Goal: Information Seeking & Learning: Learn about a topic

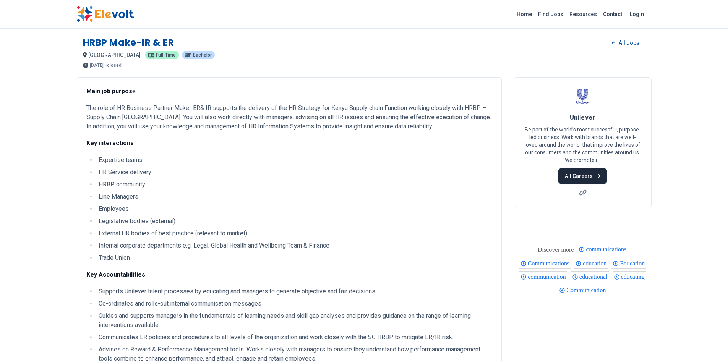
click at [592, 178] on link "All Careers" at bounding box center [582, 175] width 49 height 15
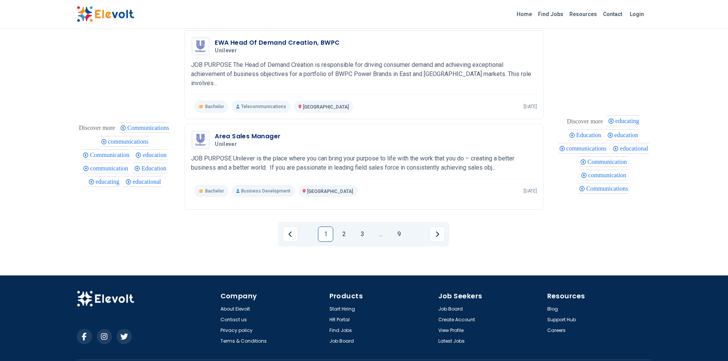
scroll to position [847, 0]
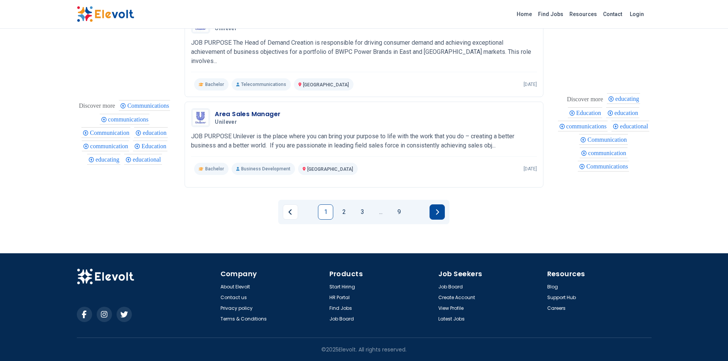
click at [438, 215] on icon "Next page" at bounding box center [437, 212] width 4 height 6
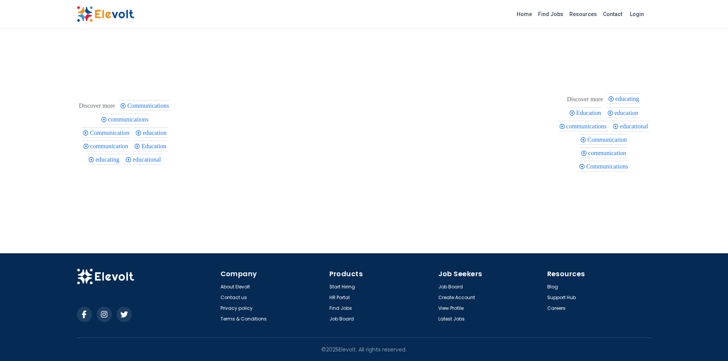
scroll to position [841, 0]
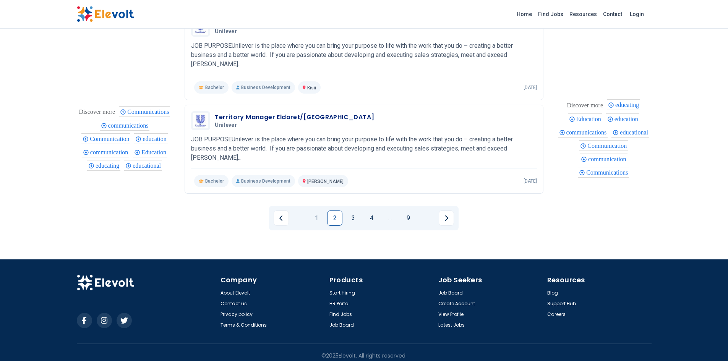
click at [438, 215] on li "Pagination" at bounding box center [444, 218] width 20 height 15
click at [446, 215] on icon "Next page" at bounding box center [446, 217] width 3 height 5
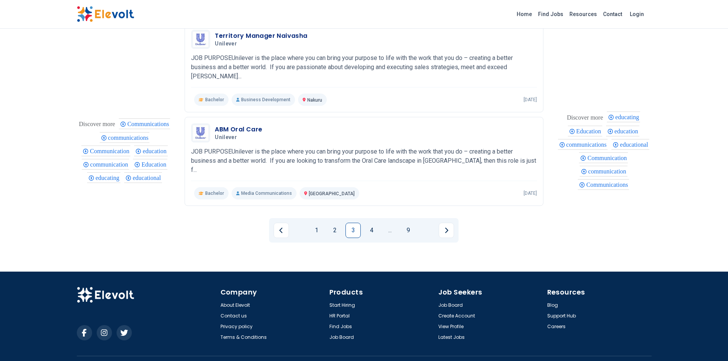
click at [446, 227] on icon "Next page" at bounding box center [446, 230] width 4 height 6
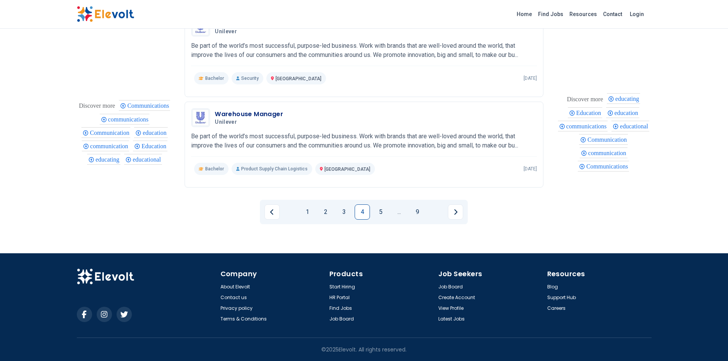
click at [446, 214] on li "Pagination" at bounding box center [453, 211] width 20 height 15
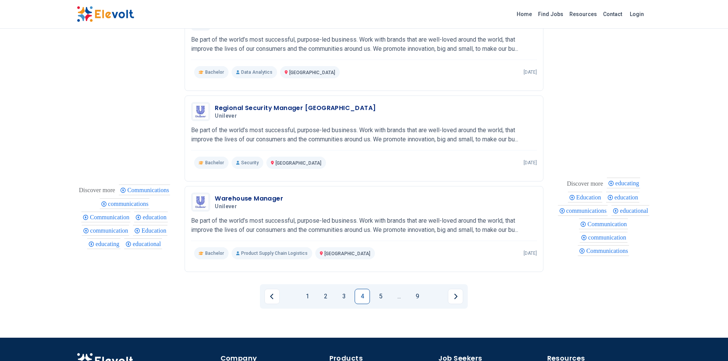
scroll to position [784, 0]
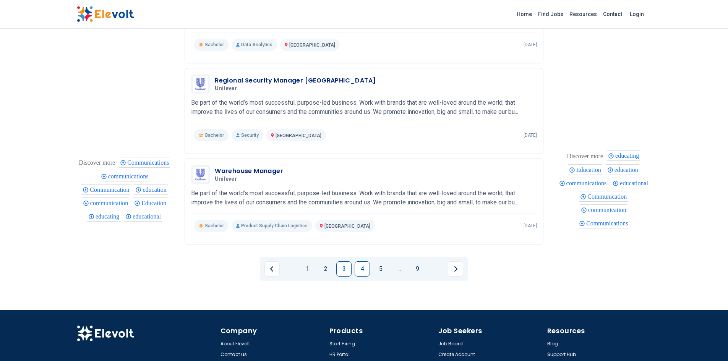
click at [343, 271] on link "3" at bounding box center [343, 268] width 15 height 15
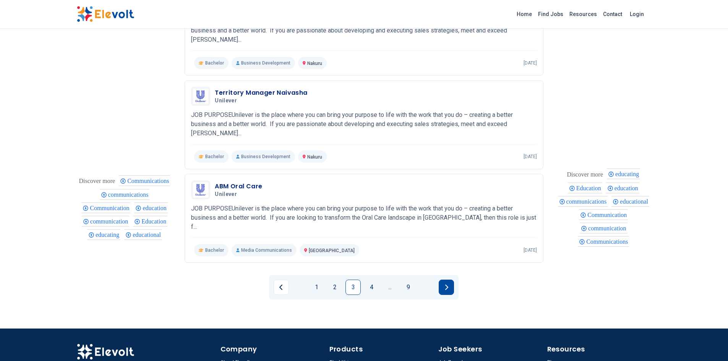
click at [447, 280] on button "Next page" at bounding box center [446, 287] width 15 height 15
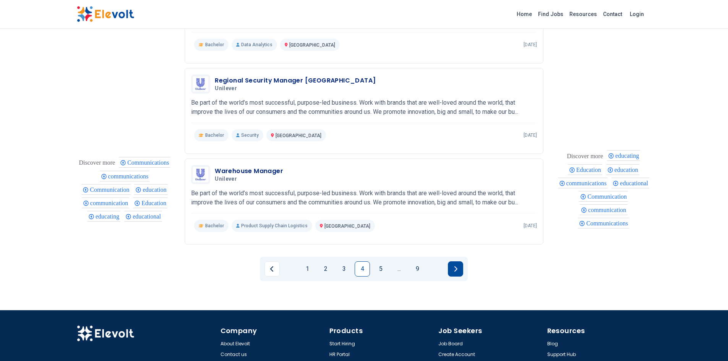
click at [452, 273] on button "Next page" at bounding box center [455, 268] width 15 height 15
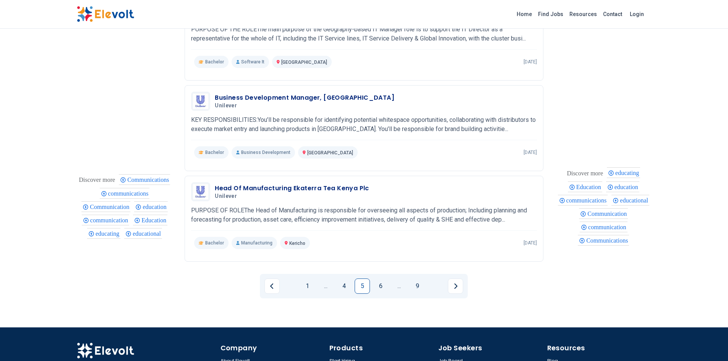
scroll to position [768, 0]
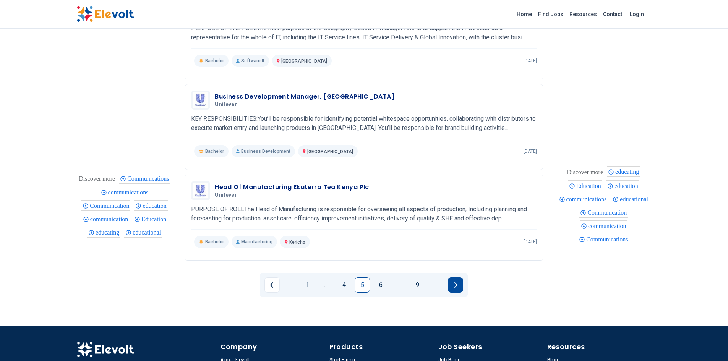
click at [454, 279] on button "Next page" at bounding box center [455, 284] width 15 height 15
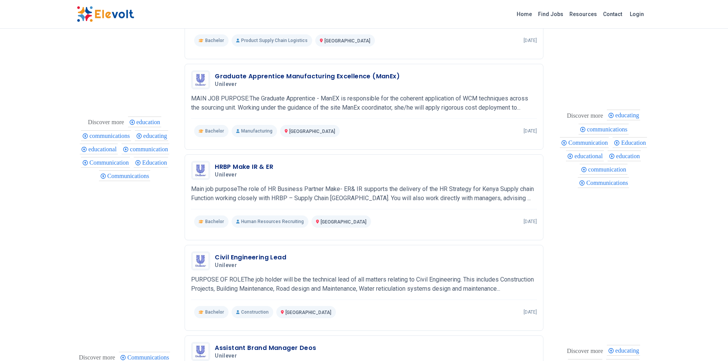
scroll to position [336, 0]
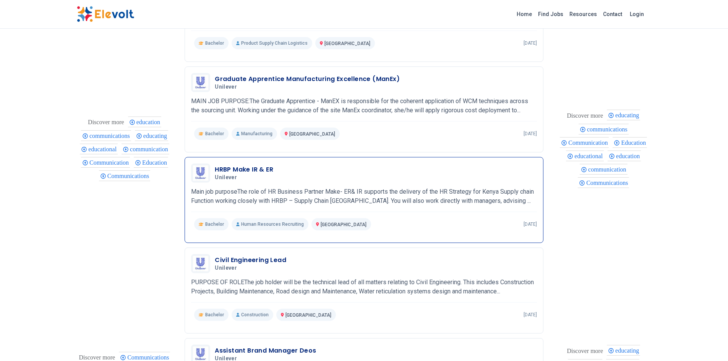
click at [488, 188] on p "Main job purposeThe role of HR Business Partner Make- ER& IR supports the deliv…" at bounding box center [364, 196] width 346 height 18
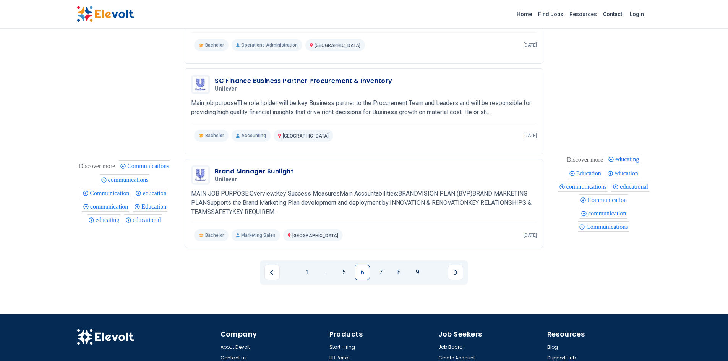
scroll to position [791, 0]
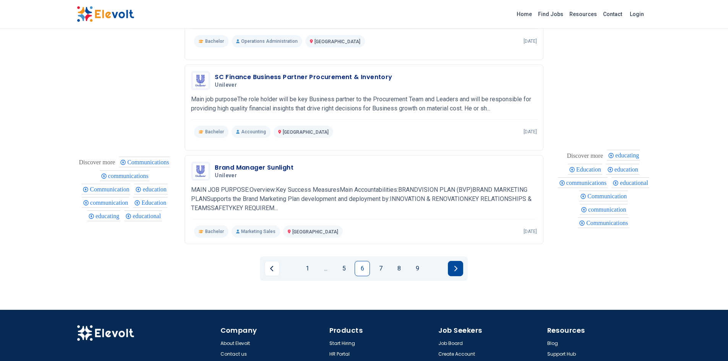
click at [461, 274] on button "Next page" at bounding box center [455, 268] width 15 height 15
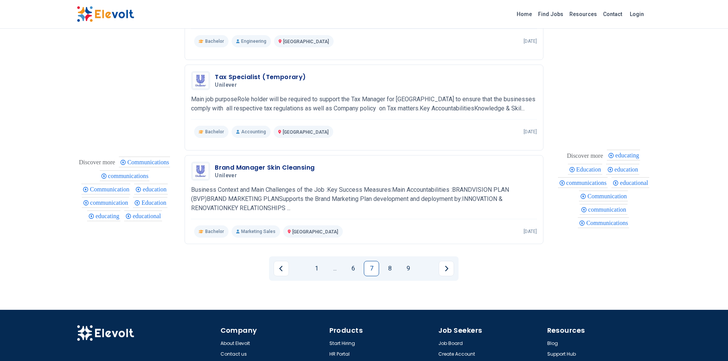
scroll to position [792, 0]
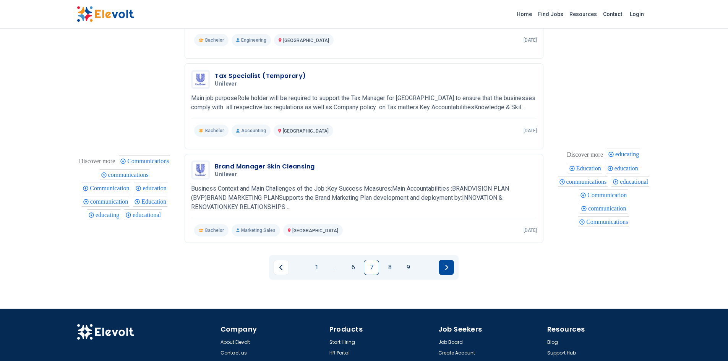
click at [449, 264] on button "Next page" at bounding box center [446, 267] width 15 height 15
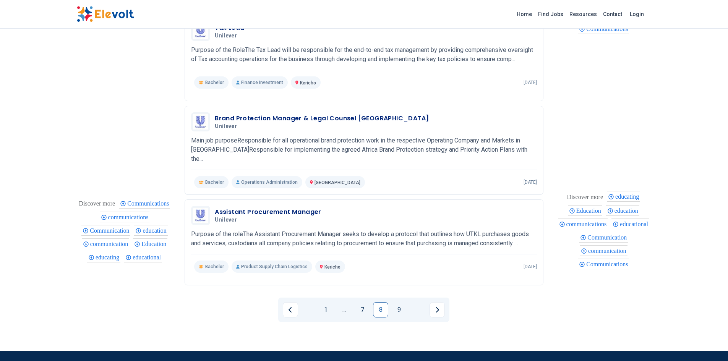
scroll to position [750, 0]
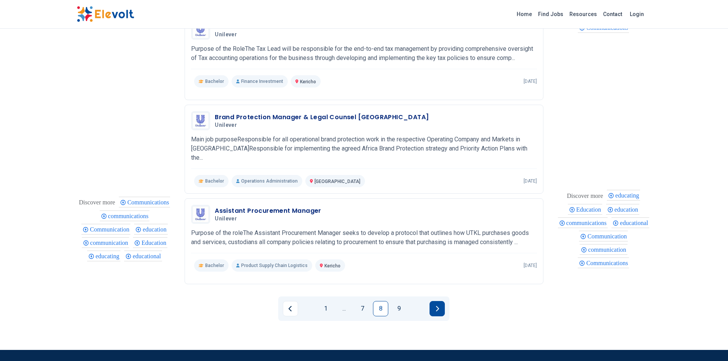
click at [436, 307] on icon "Next page" at bounding box center [437, 309] width 4 height 6
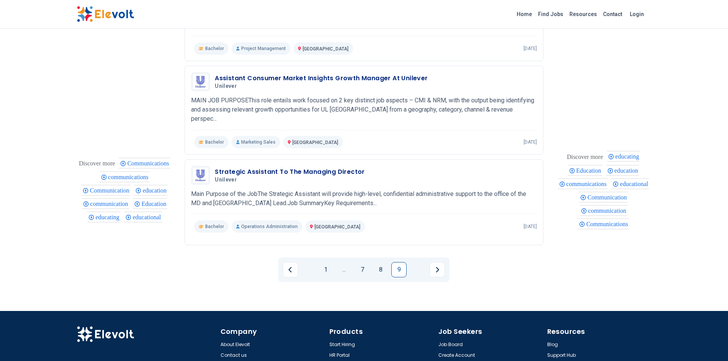
scroll to position [523, 0]
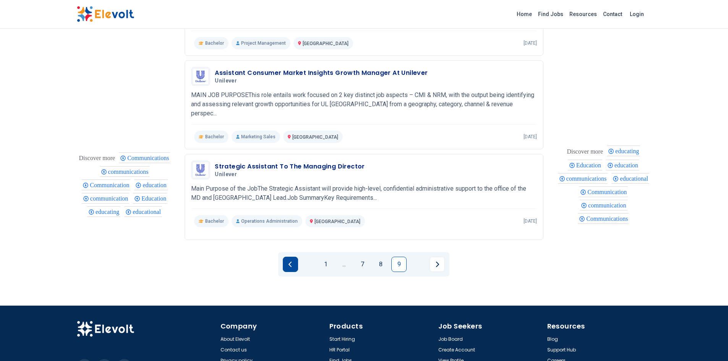
click at [292, 265] on button "Previous page" at bounding box center [290, 264] width 15 height 15
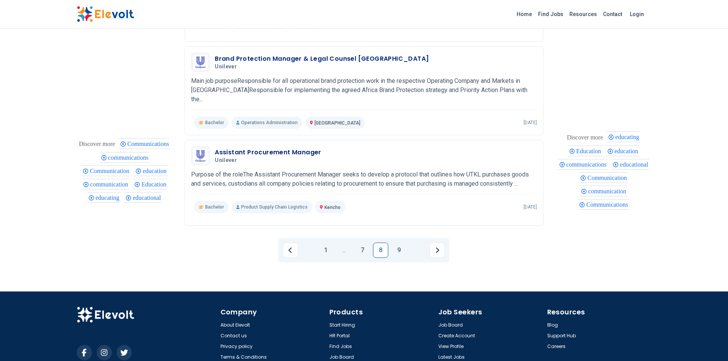
scroll to position [847, 0]
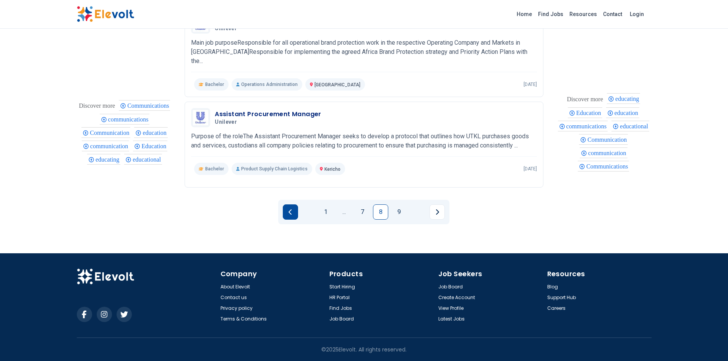
click at [292, 216] on button "Previous page" at bounding box center [290, 211] width 15 height 15
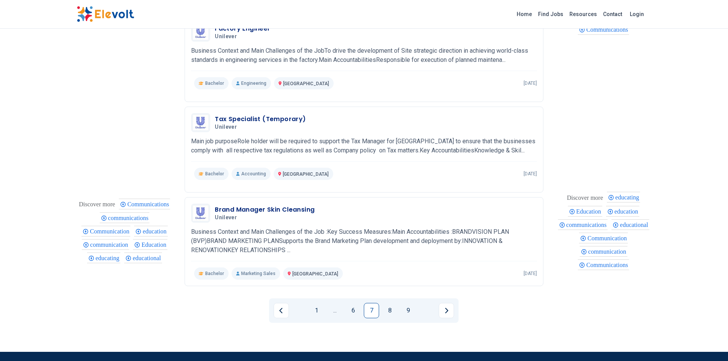
scroll to position [751, 0]
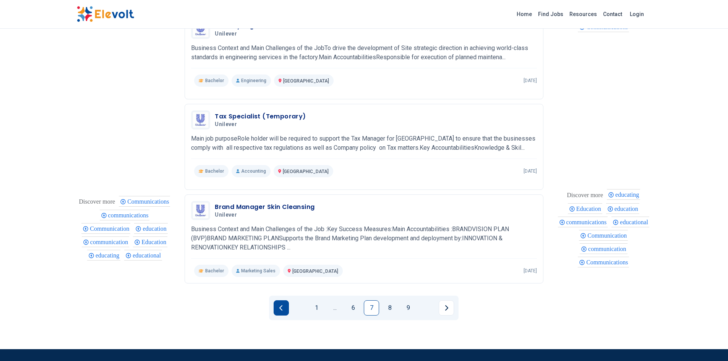
click at [282, 306] on icon "Previous page" at bounding box center [280, 307] width 3 height 5
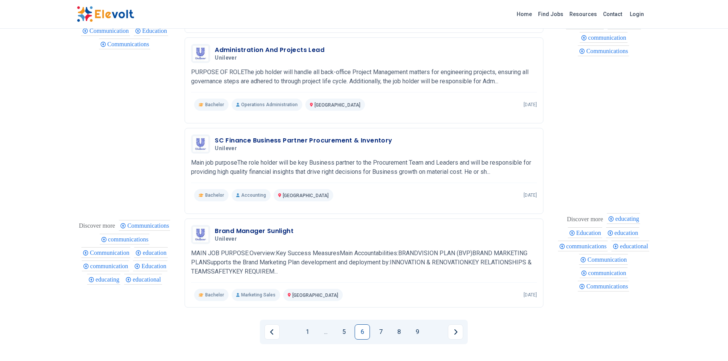
scroll to position [752, 0]
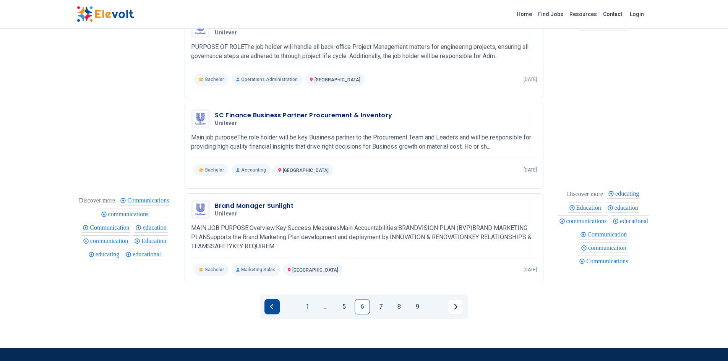
click at [270, 311] on button "Previous page" at bounding box center [271, 306] width 15 height 15
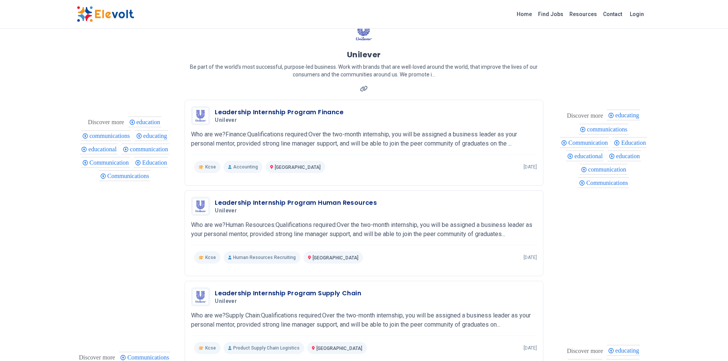
scroll to position [41, 0]
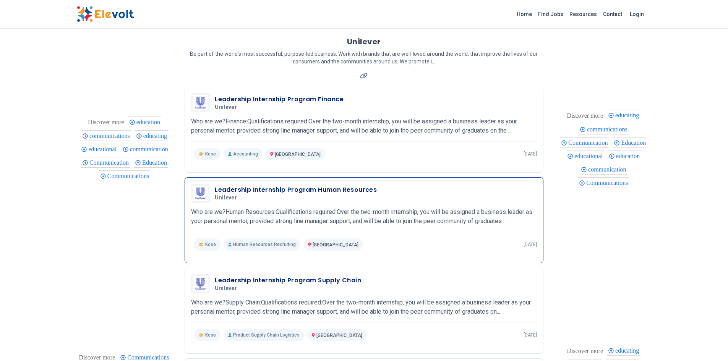
click at [461, 220] on p "Who are we?Human Resources:Qualifications required:Over the two-month internshi…" at bounding box center [364, 216] width 346 height 18
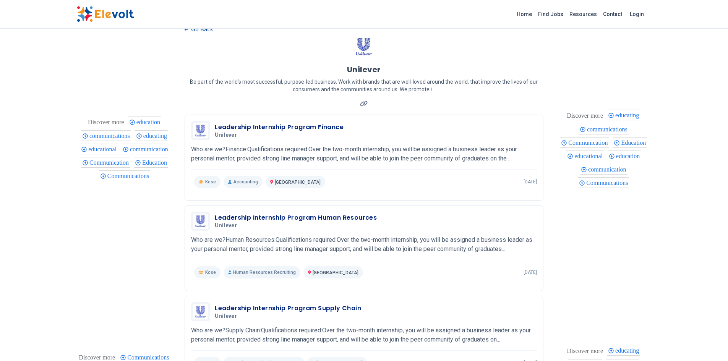
scroll to position [0, 0]
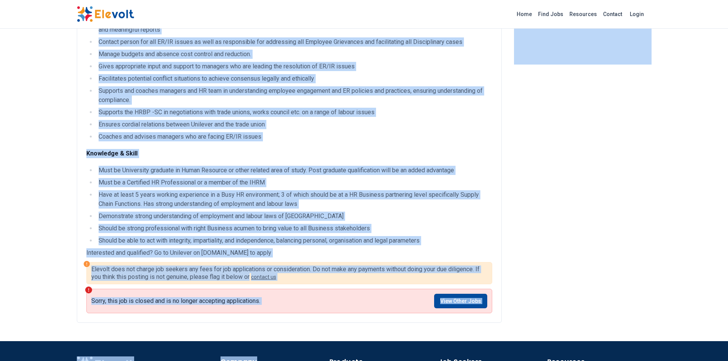
scroll to position [463, 0]
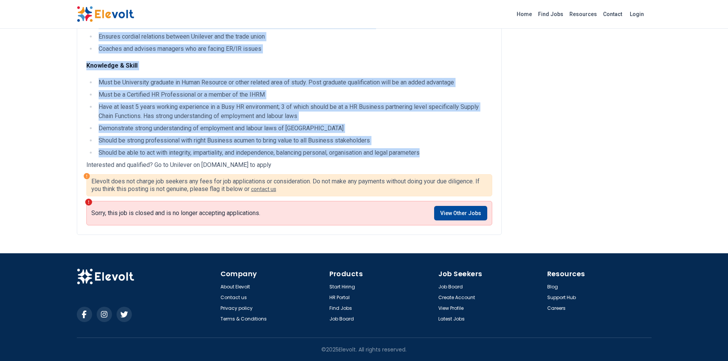
drag, startPoint x: 88, startPoint y: 90, endPoint x: 434, endPoint y: 153, distance: 352.2
copy div "Main job purpos e The role of HR Business Partner Make- ER& IR supports the del…"
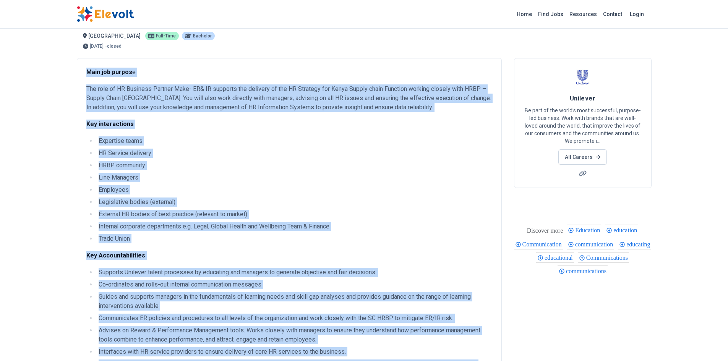
scroll to position [0, 0]
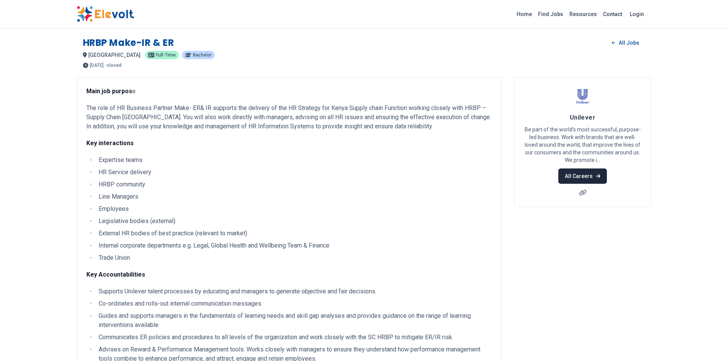
click at [585, 170] on link "All Careers" at bounding box center [582, 175] width 49 height 15
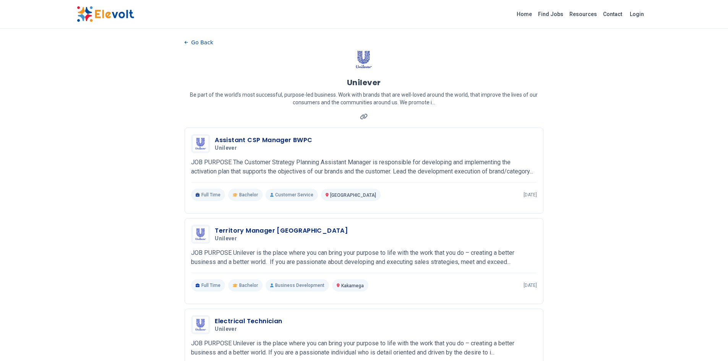
scroll to position [847, 0]
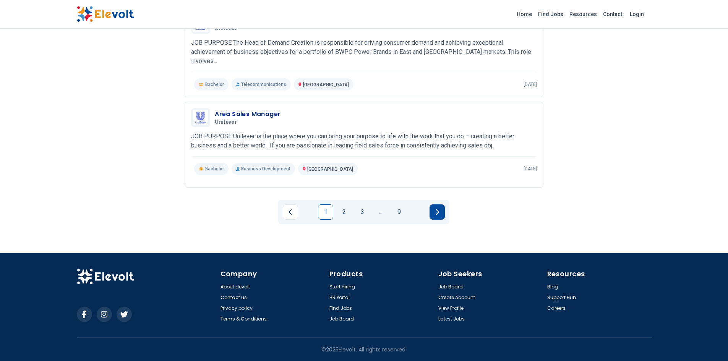
click at [433, 217] on button "Next page" at bounding box center [436, 211] width 15 height 15
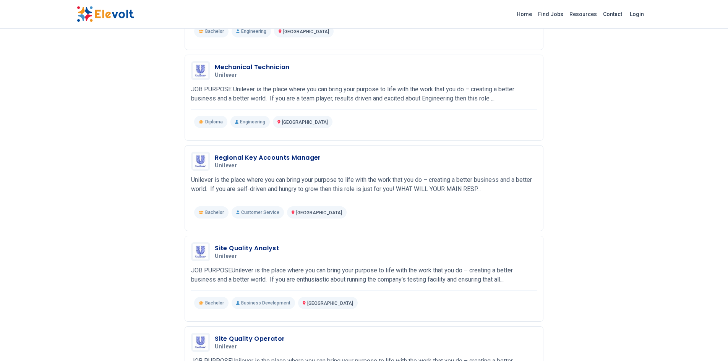
scroll to position [841, 0]
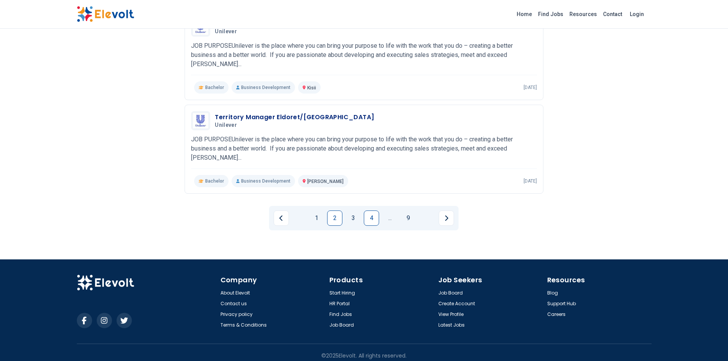
click at [372, 213] on link "4" at bounding box center [371, 218] width 15 height 15
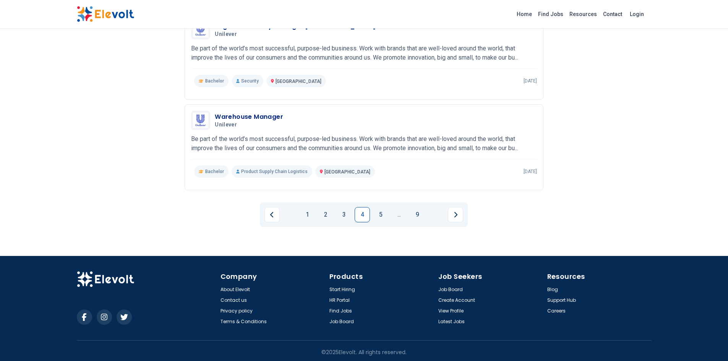
scroll to position [840, 0]
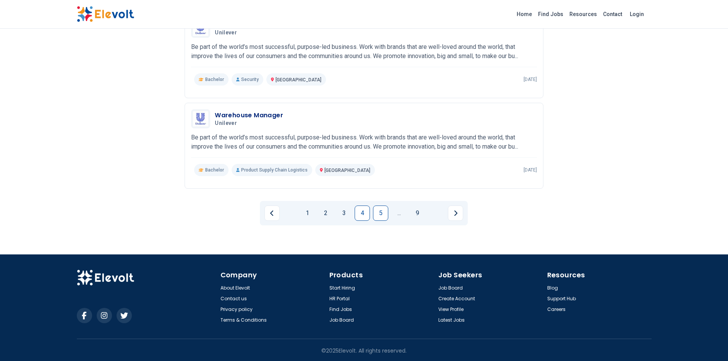
click at [379, 212] on link "5" at bounding box center [380, 213] width 15 height 15
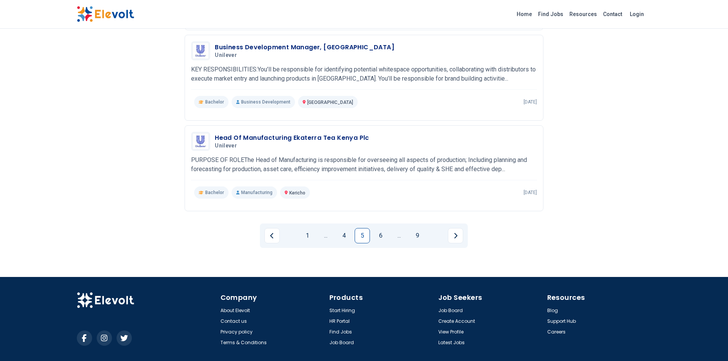
scroll to position [820, 0]
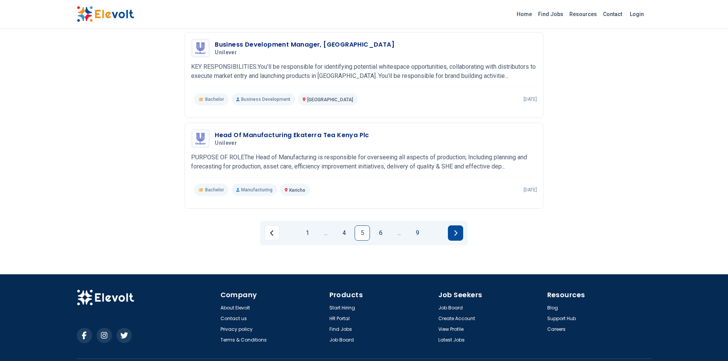
click at [459, 234] on button "Next page" at bounding box center [455, 232] width 15 height 15
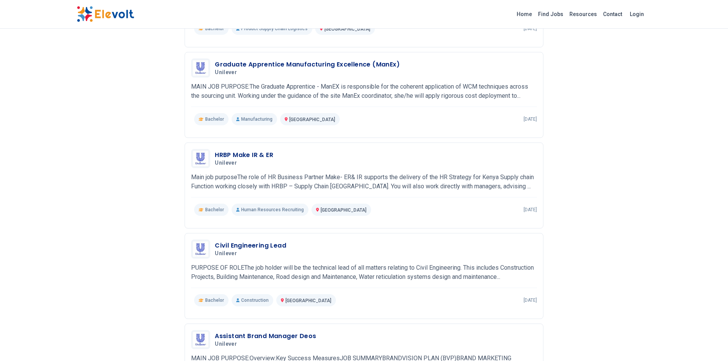
scroll to position [349, 0]
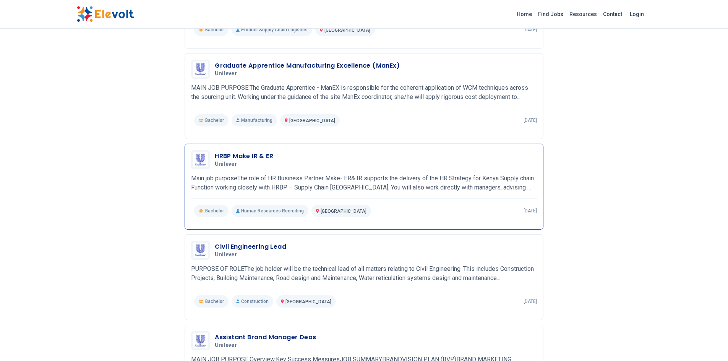
click at [360, 175] on p "Main job purposeThe role of HR Business Partner Make- ER& IR supports the deliv…" at bounding box center [364, 183] width 346 height 18
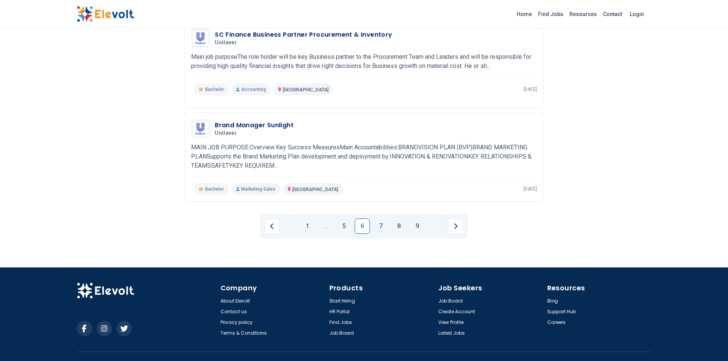
scroll to position [836, 0]
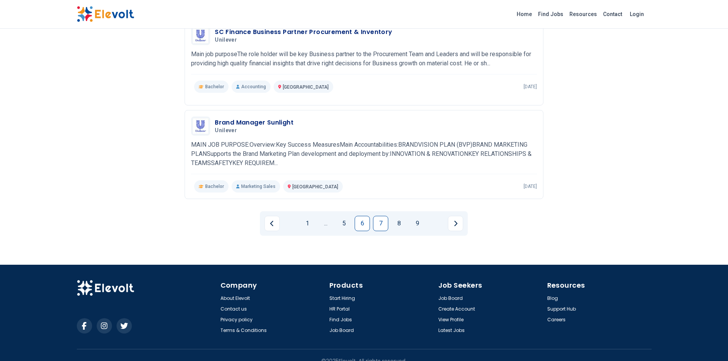
click at [376, 225] on link "7" at bounding box center [380, 223] width 15 height 15
click at [389, 226] on link "8" at bounding box center [389, 223] width 15 height 15
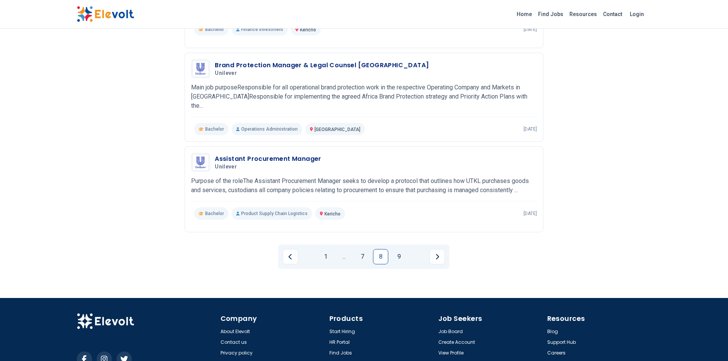
scroll to position [804, 0]
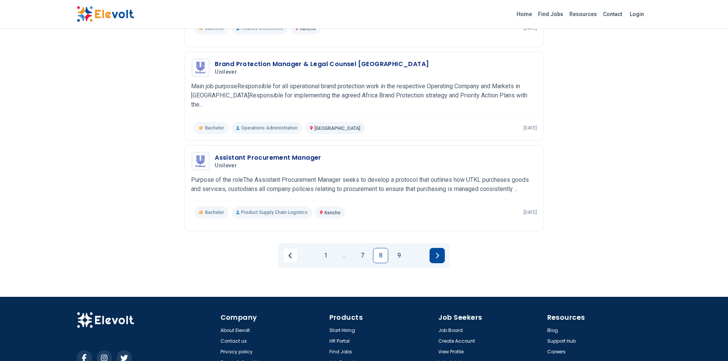
click at [437, 261] on button "Next page" at bounding box center [436, 255] width 15 height 15
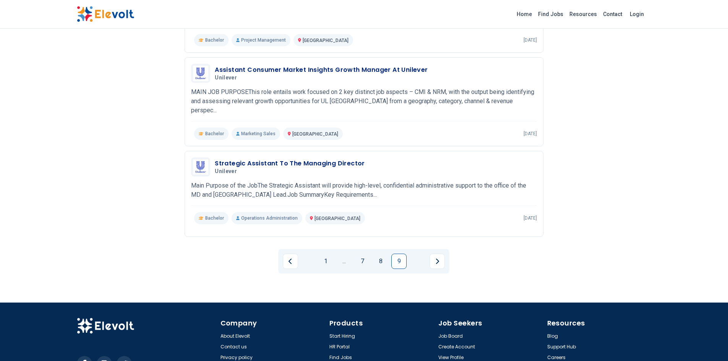
scroll to position [527, 0]
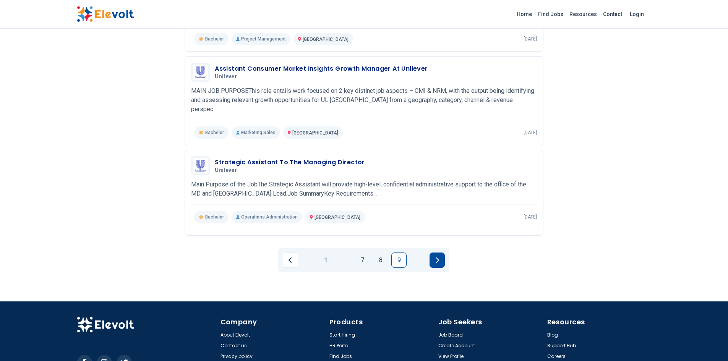
click at [439, 262] on button "Next page" at bounding box center [436, 260] width 15 height 15
click at [440, 256] on button "Next page" at bounding box center [436, 260] width 15 height 15
click at [439, 258] on icon "Next page" at bounding box center [437, 260] width 3 height 5
click at [437, 258] on icon "Next page" at bounding box center [437, 260] width 3 height 5
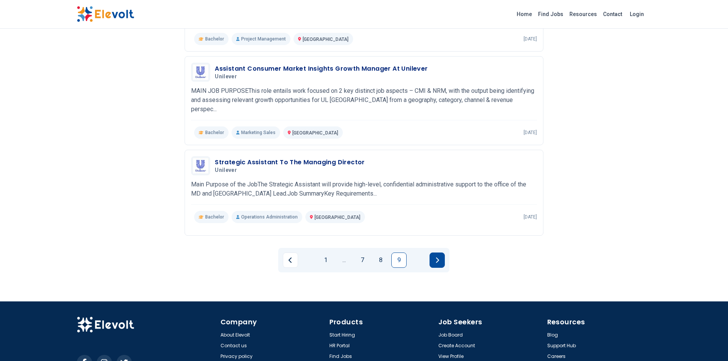
click at [437, 258] on icon "Next page" at bounding box center [437, 260] width 3 height 5
click at [286, 259] on button "Previous page" at bounding box center [290, 260] width 15 height 15
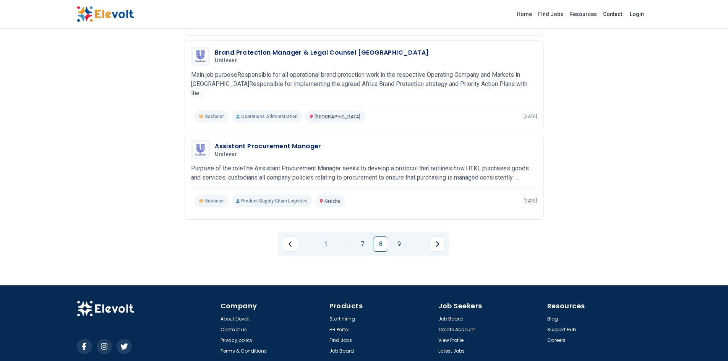
scroll to position [818, 0]
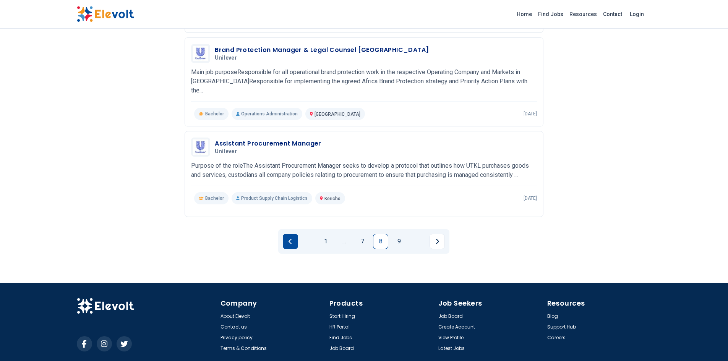
click at [294, 240] on button "Previous page" at bounding box center [290, 241] width 15 height 15
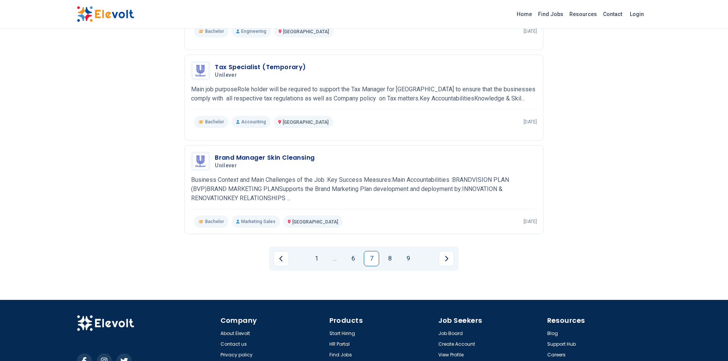
scroll to position [805, 0]
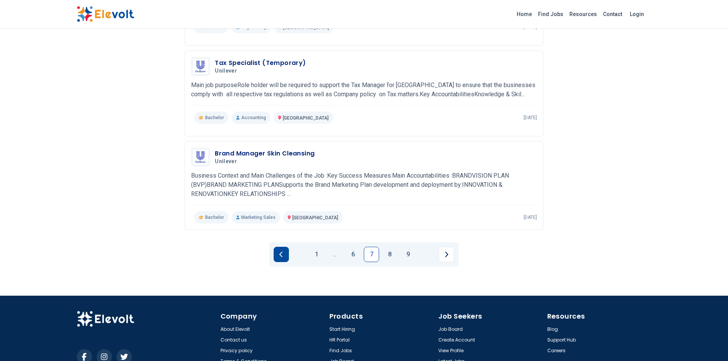
click at [283, 250] on button "Previous page" at bounding box center [281, 254] width 15 height 15
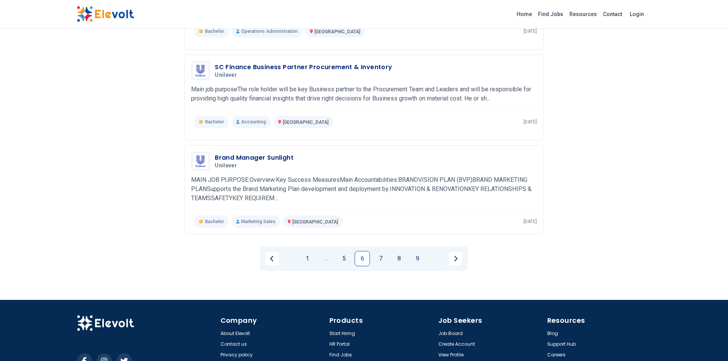
scroll to position [847, 0]
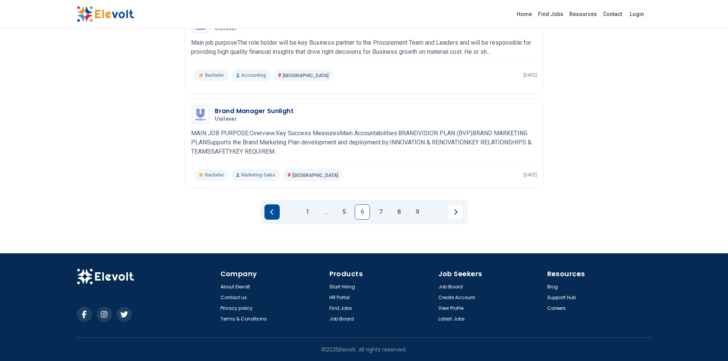
click at [271, 219] on button "Previous page" at bounding box center [271, 211] width 15 height 15
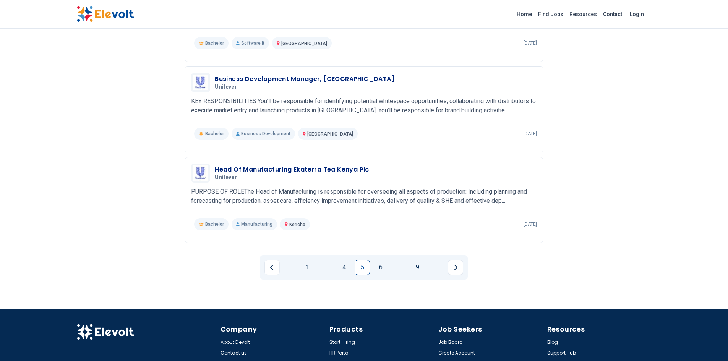
scroll to position [841, 0]
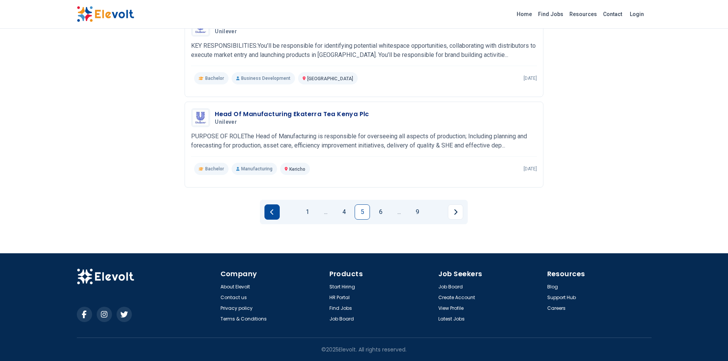
click at [268, 214] on button "Previous page" at bounding box center [271, 211] width 15 height 15
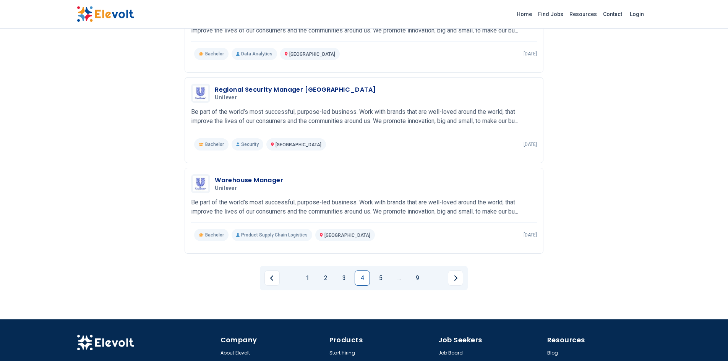
scroll to position [784, 0]
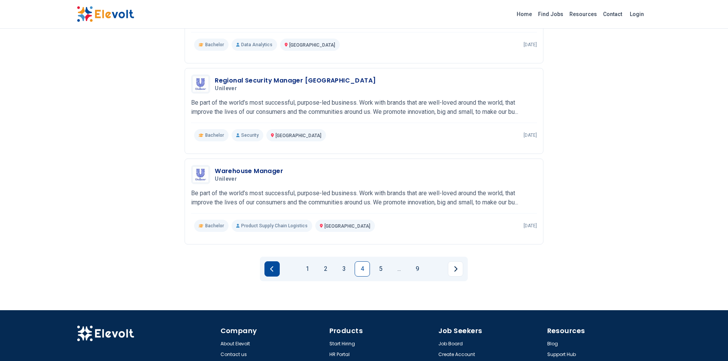
click at [270, 268] on icon "Previous page" at bounding box center [272, 269] width 4 height 6
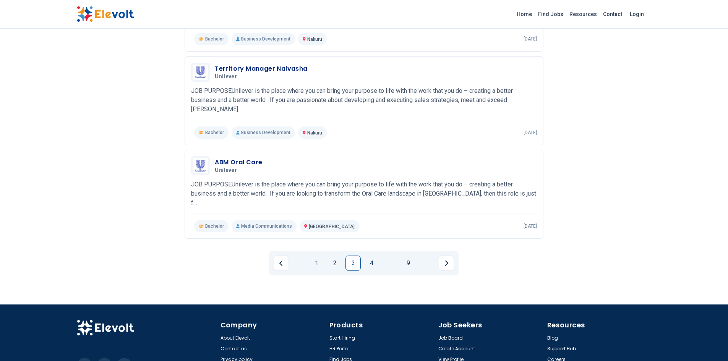
scroll to position [832, 0]
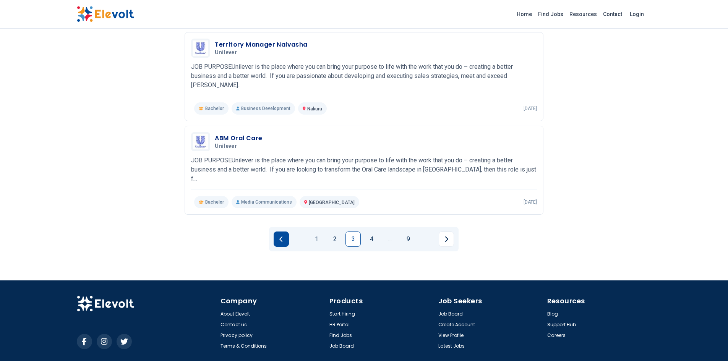
click at [279, 232] on button "Previous page" at bounding box center [281, 239] width 15 height 15
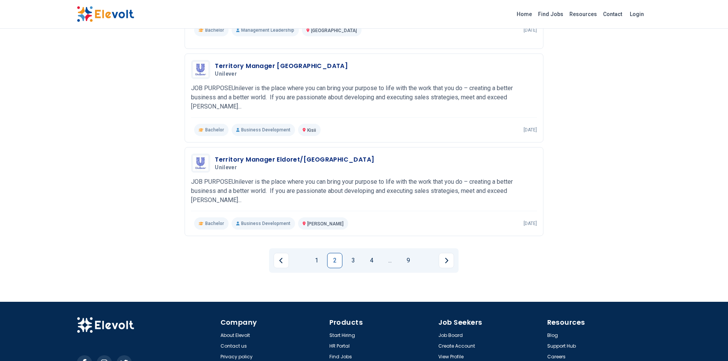
scroll to position [801, 0]
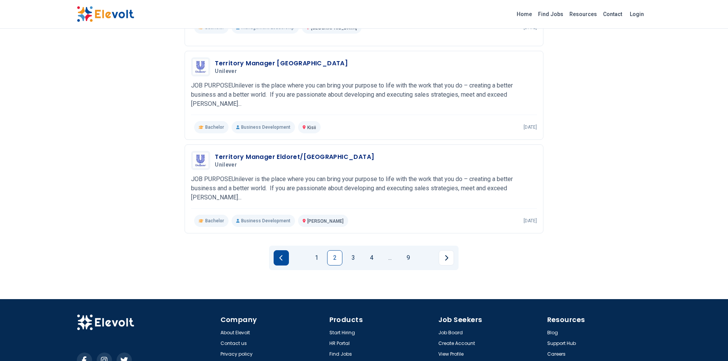
click at [278, 253] on button "Previous page" at bounding box center [281, 257] width 15 height 15
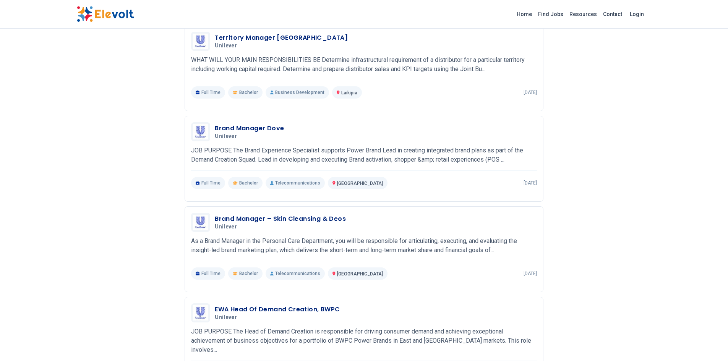
scroll to position [567, 0]
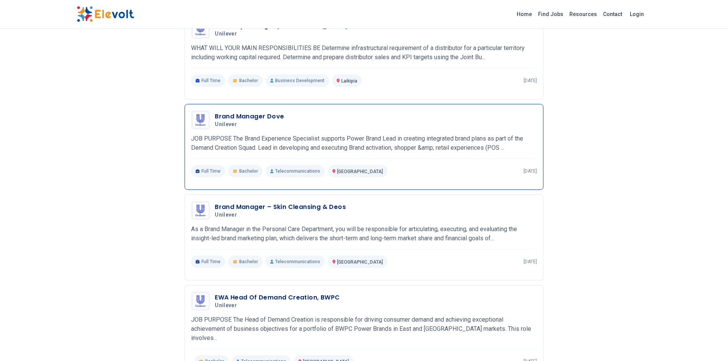
click at [470, 143] on p "JOB PURPOSE The Brand Experience Specialist supports Power Brand Lead in creati…" at bounding box center [364, 143] width 346 height 18
